Goal: Answer question/provide support

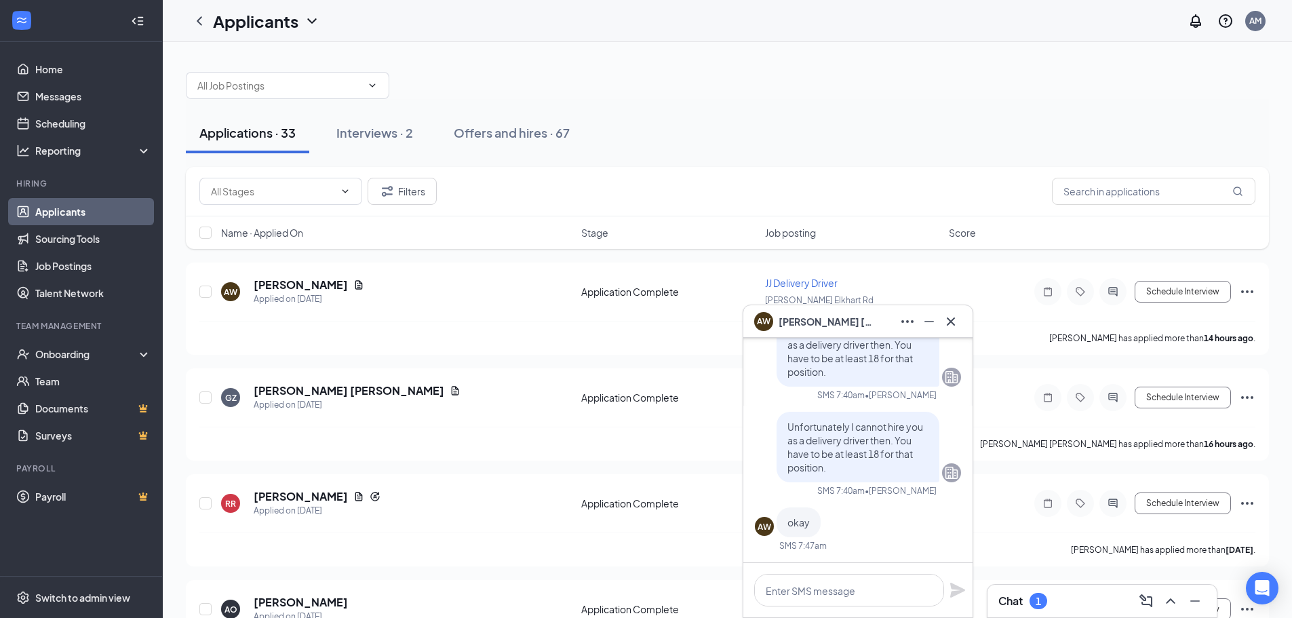
click at [1059, 593] on div "Chat 1" at bounding box center [1101, 601] width 207 height 22
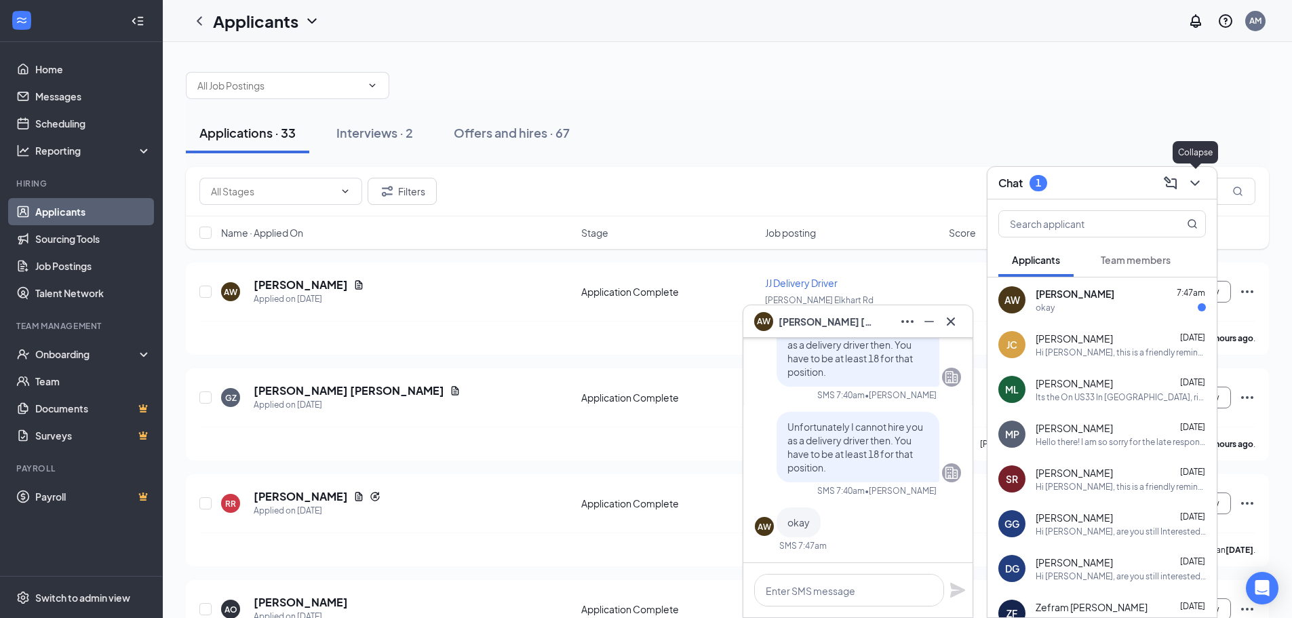
click at [1193, 186] on icon "ChevronDown" at bounding box center [1195, 183] width 16 height 16
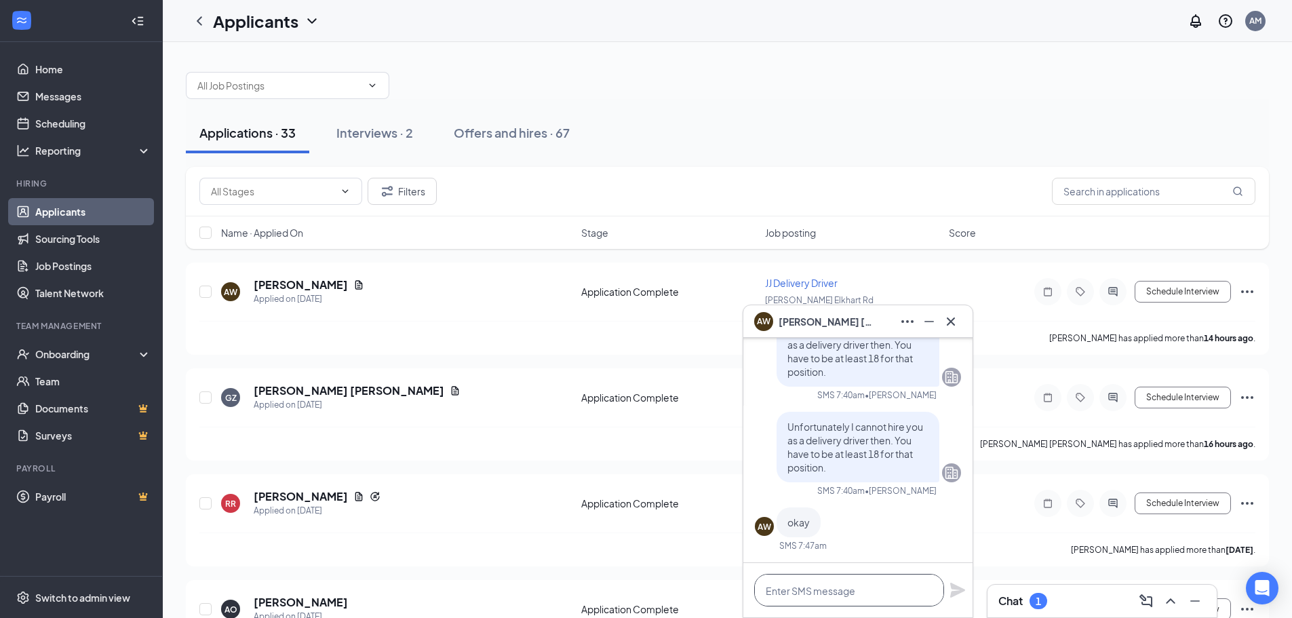
click at [831, 583] on textarea at bounding box center [849, 590] width 190 height 33
type textarea "Sorry"
click at [951, 587] on icon "Plane" at bounding box center [957, 589] width 15 height 15
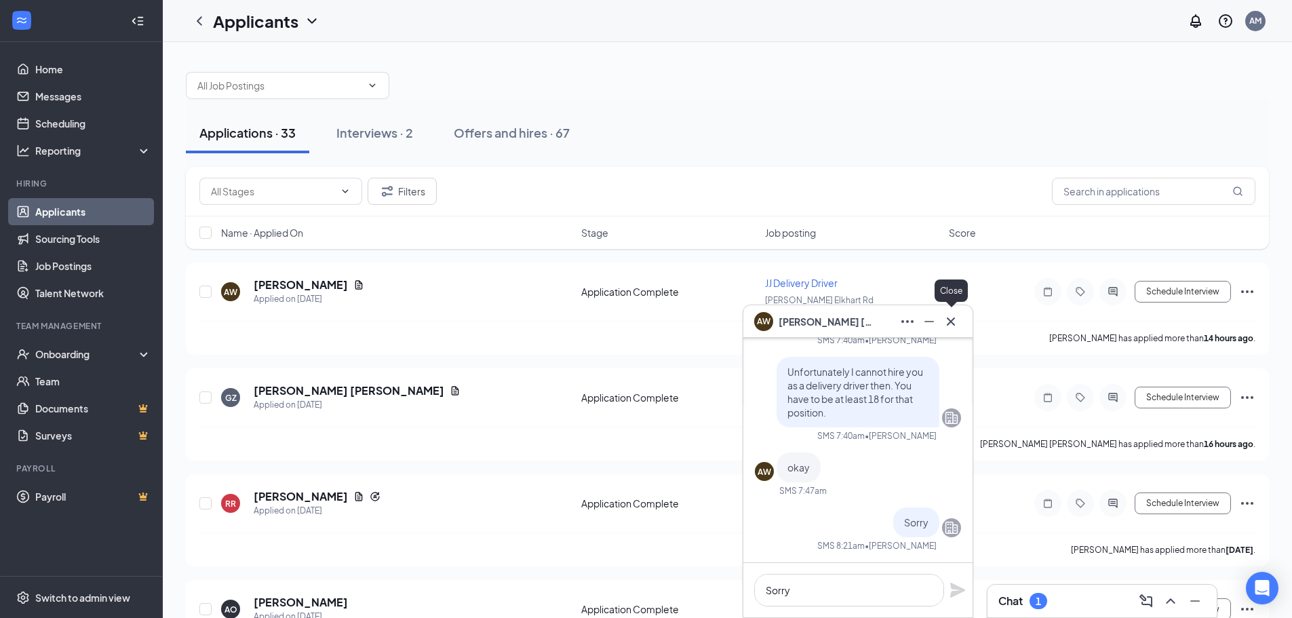
click at [957, 326] on icon "Cross" at bounding box center [951, 321] width 16 height 16
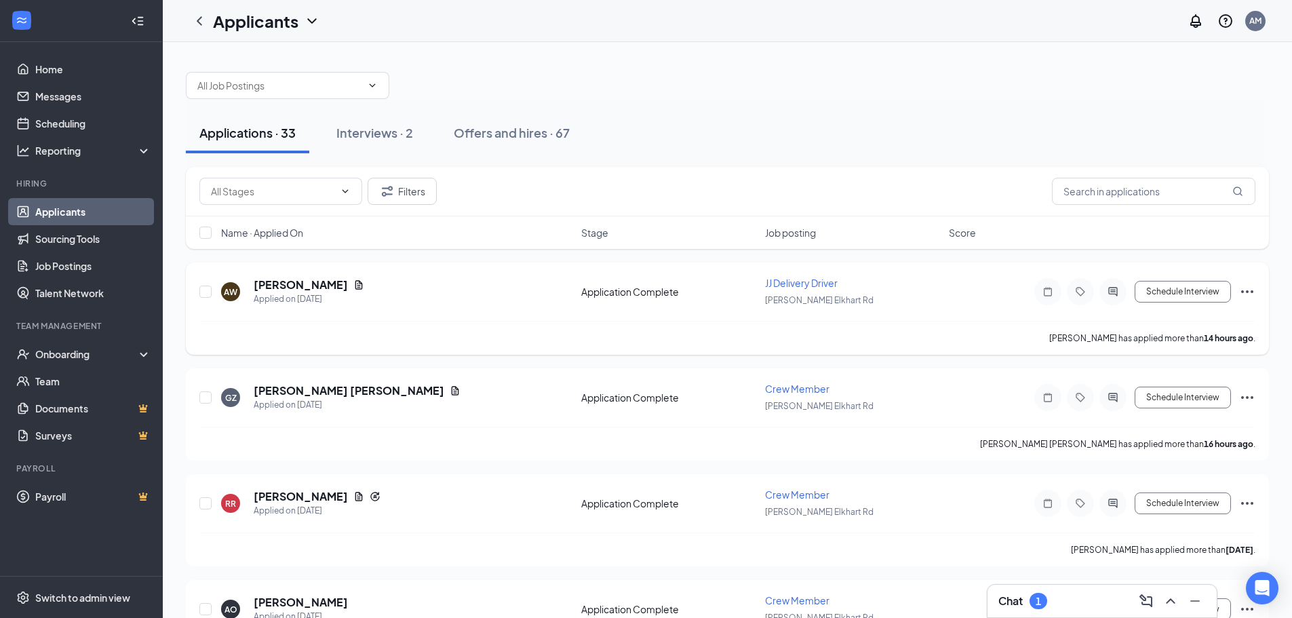
click at [1248, 294] on icon "Ellipses" at bounding box center [1247, 291] width 16 height 16
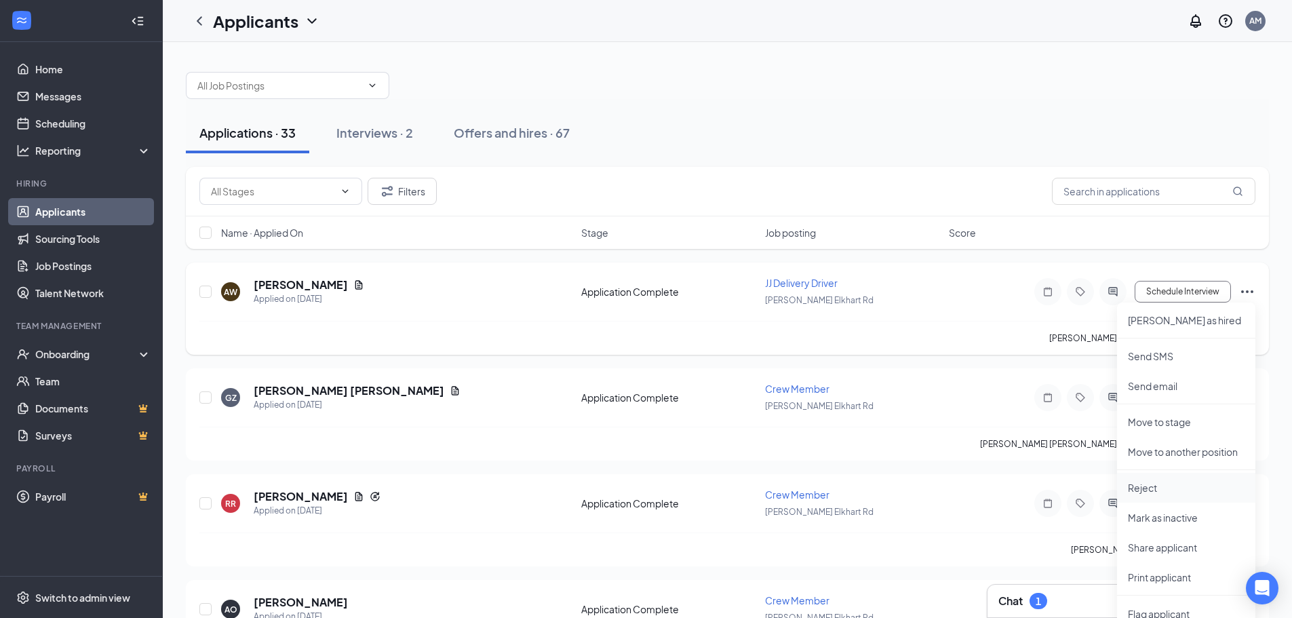
click at [1162, 491] on p "Reject" at bounding box center [1186, 488] width 117 height 14
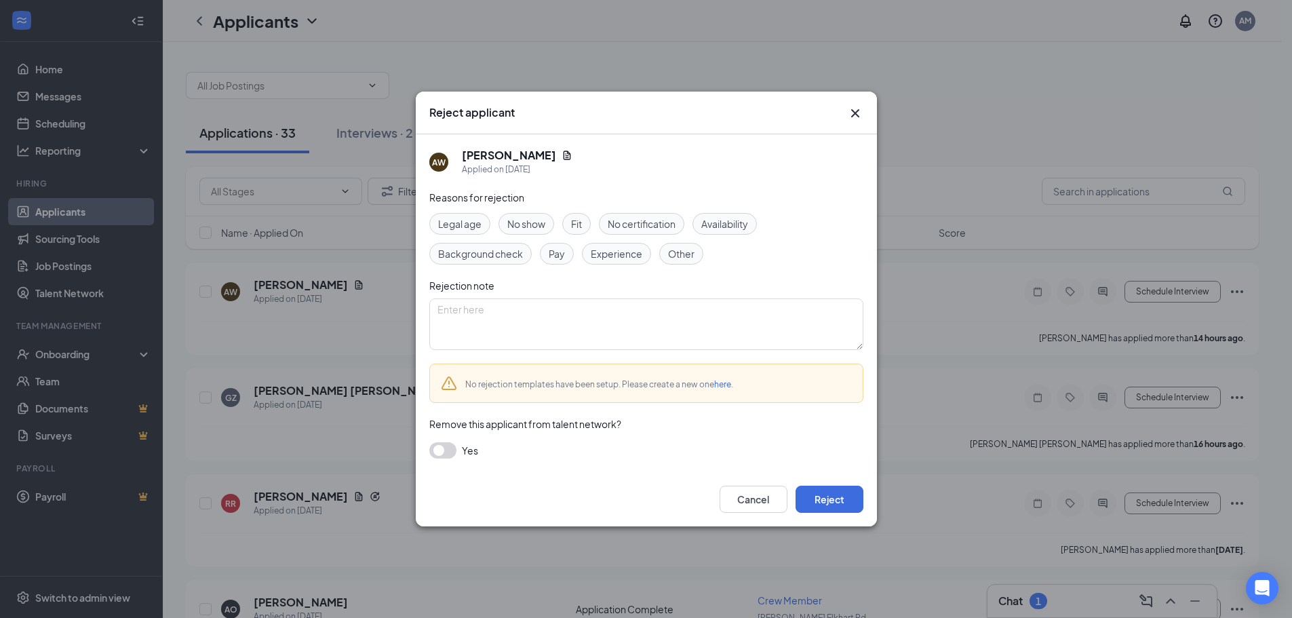
click at [467, 222] on span "Legal age" at bounding box center [459, 223] width 43 height 15
click at [816, 508] on button "Reject" at bounding box center [829, 499] width 68 height 27
